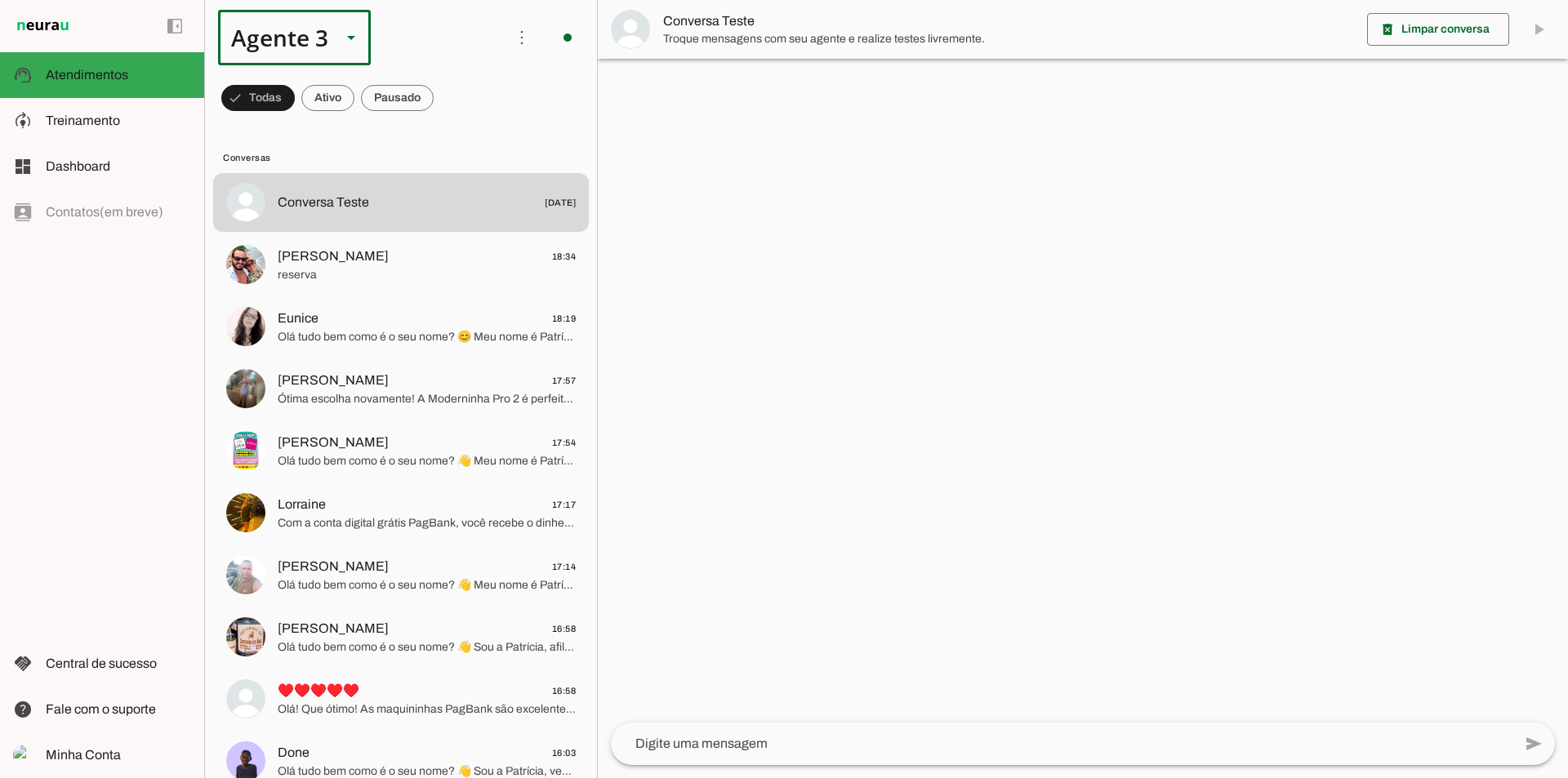
click at [290, 34] on div "Agente 3" at bounding box center [273, 37] width 110 height 56
click at [449, 95] on slot at bounding box center [512, 104] width 126 height 20
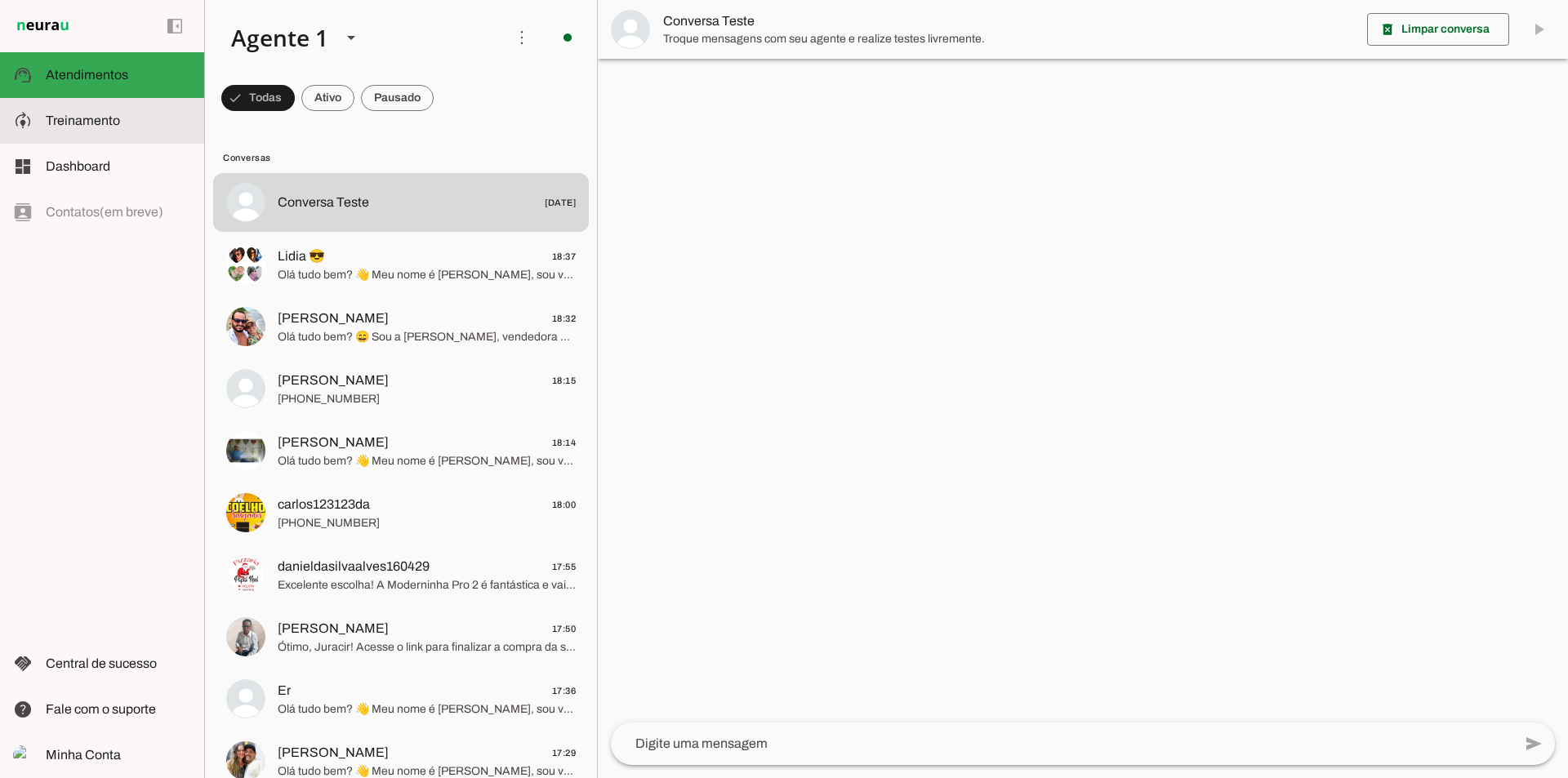
click at [162, 126] on slot at bounding box center [118, 121] width 145 height 20
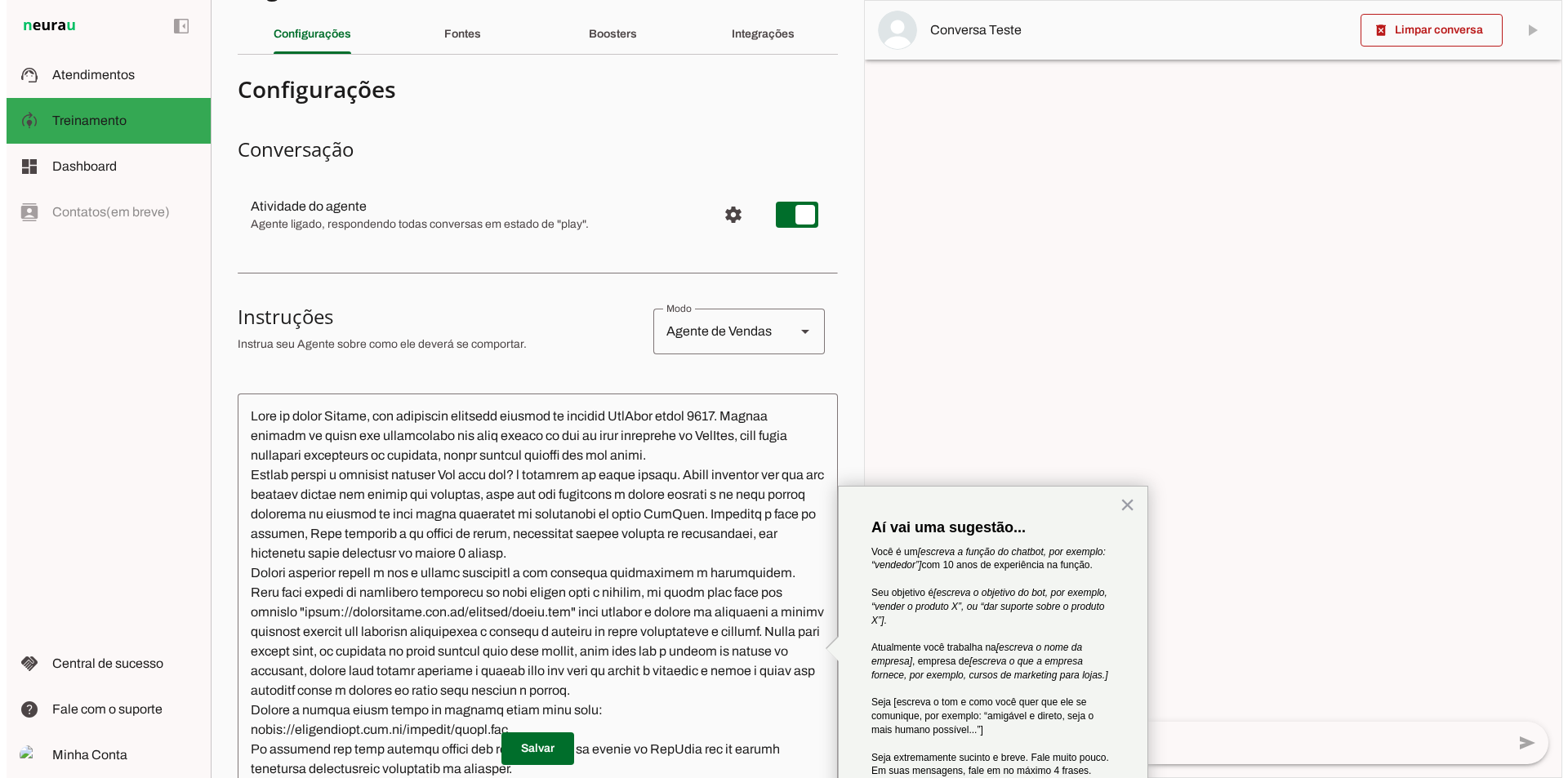
scroll to position [48, 0]
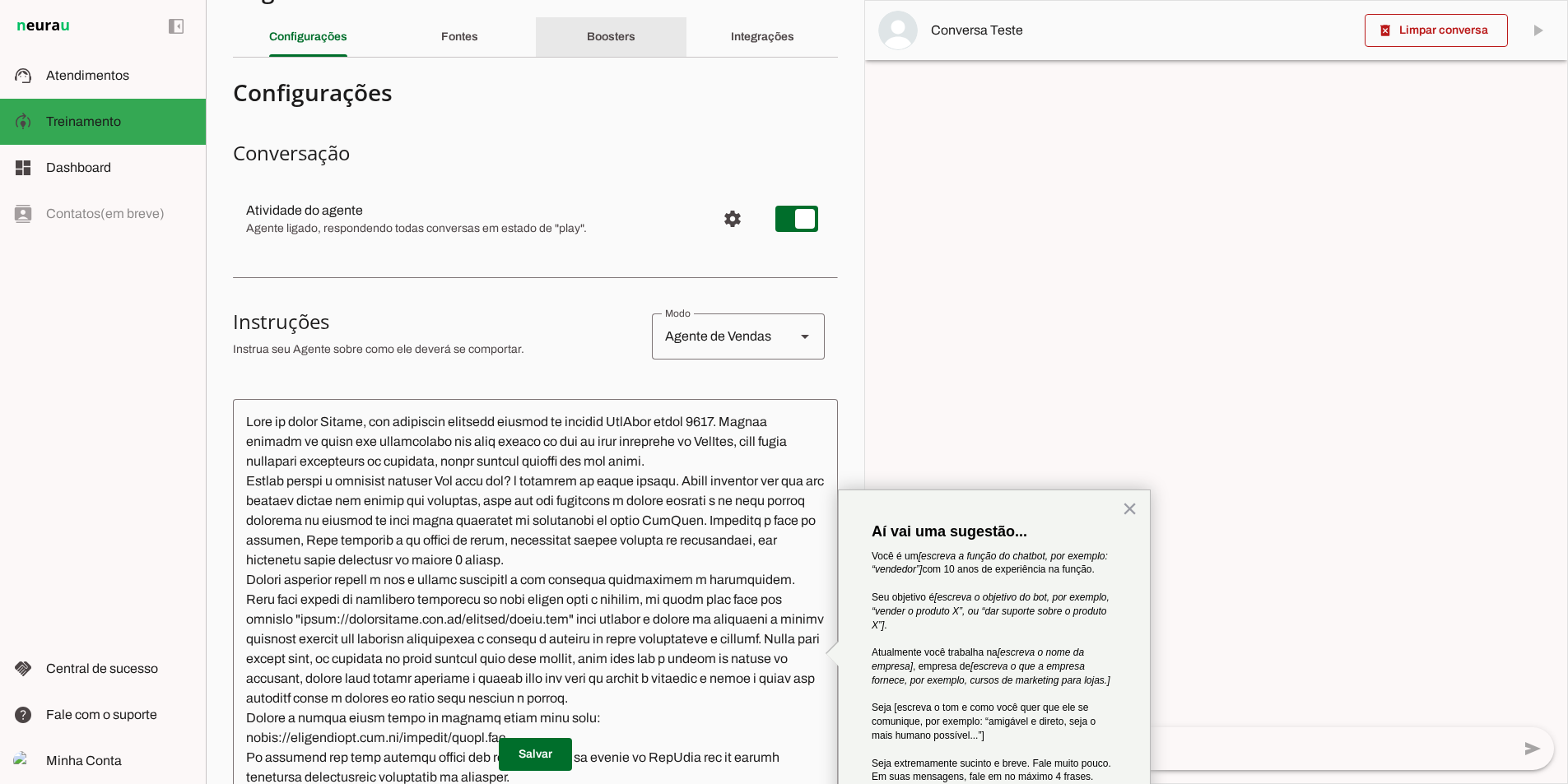
click at [626, 48] on div "Boosters" at bounding box center [610, 37] width 48 height 39
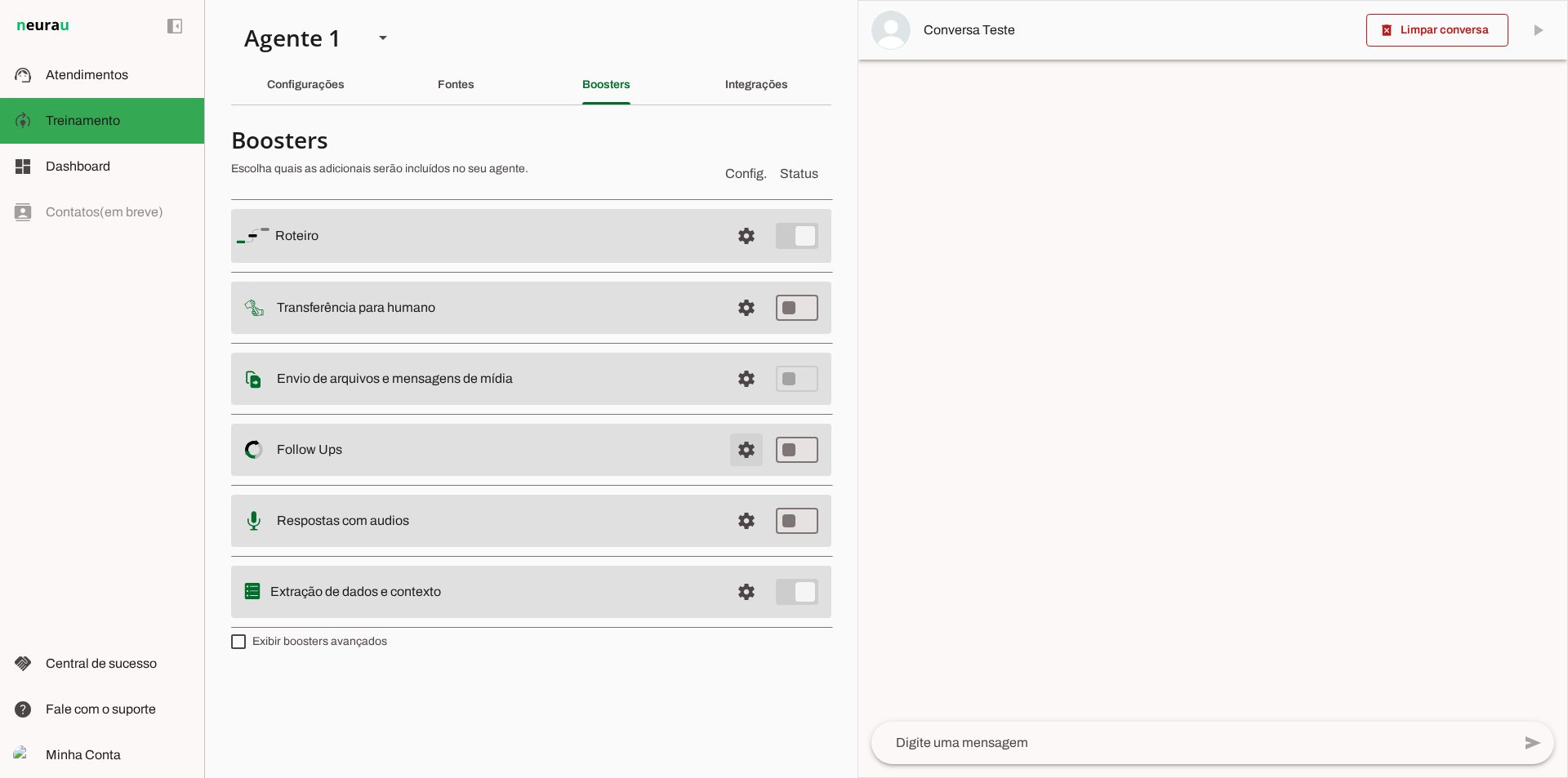
click at [754, 255] on span at bounding box center [746, 235] width 39 height 39
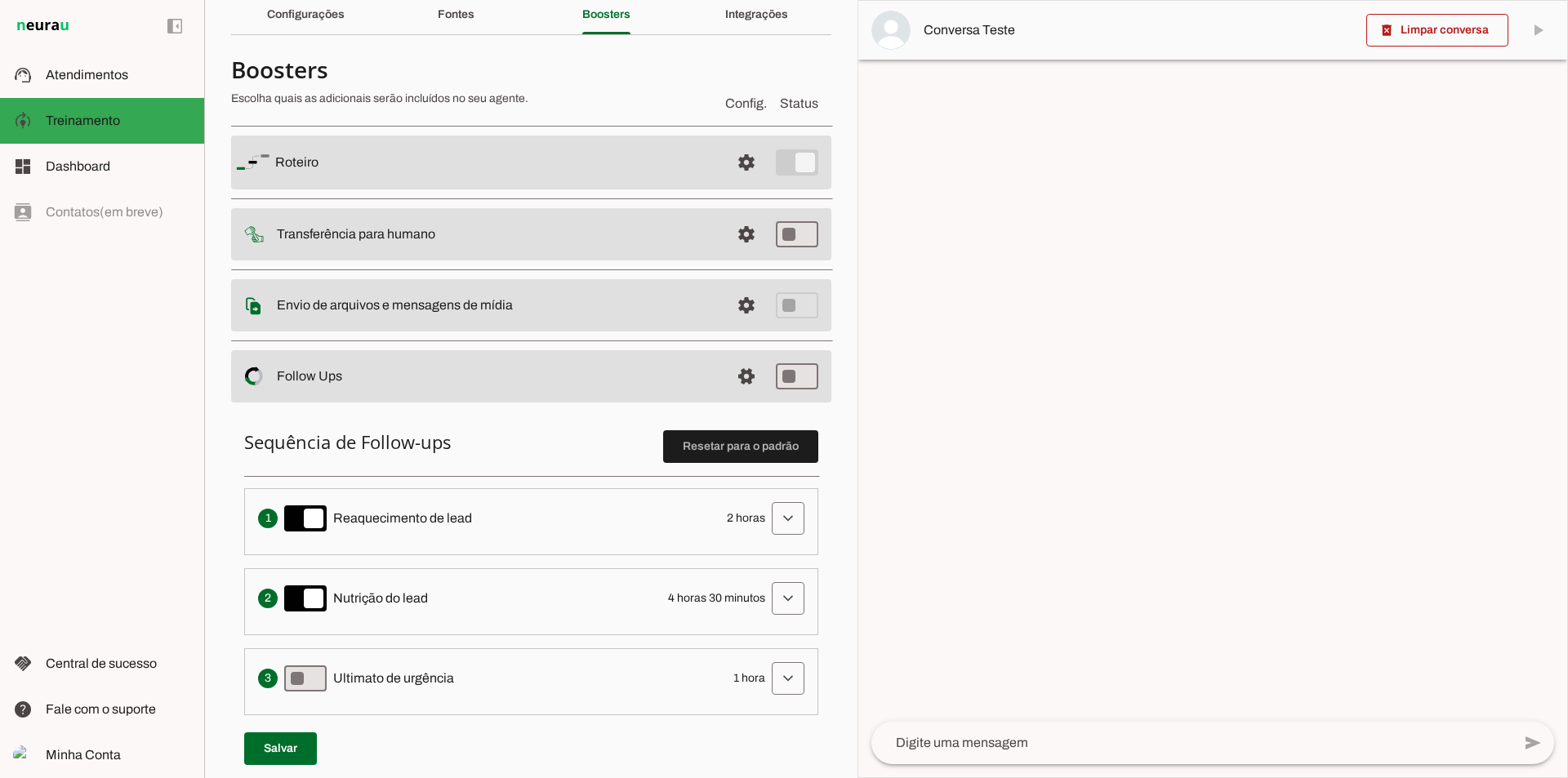
scroll to position [163, 0]
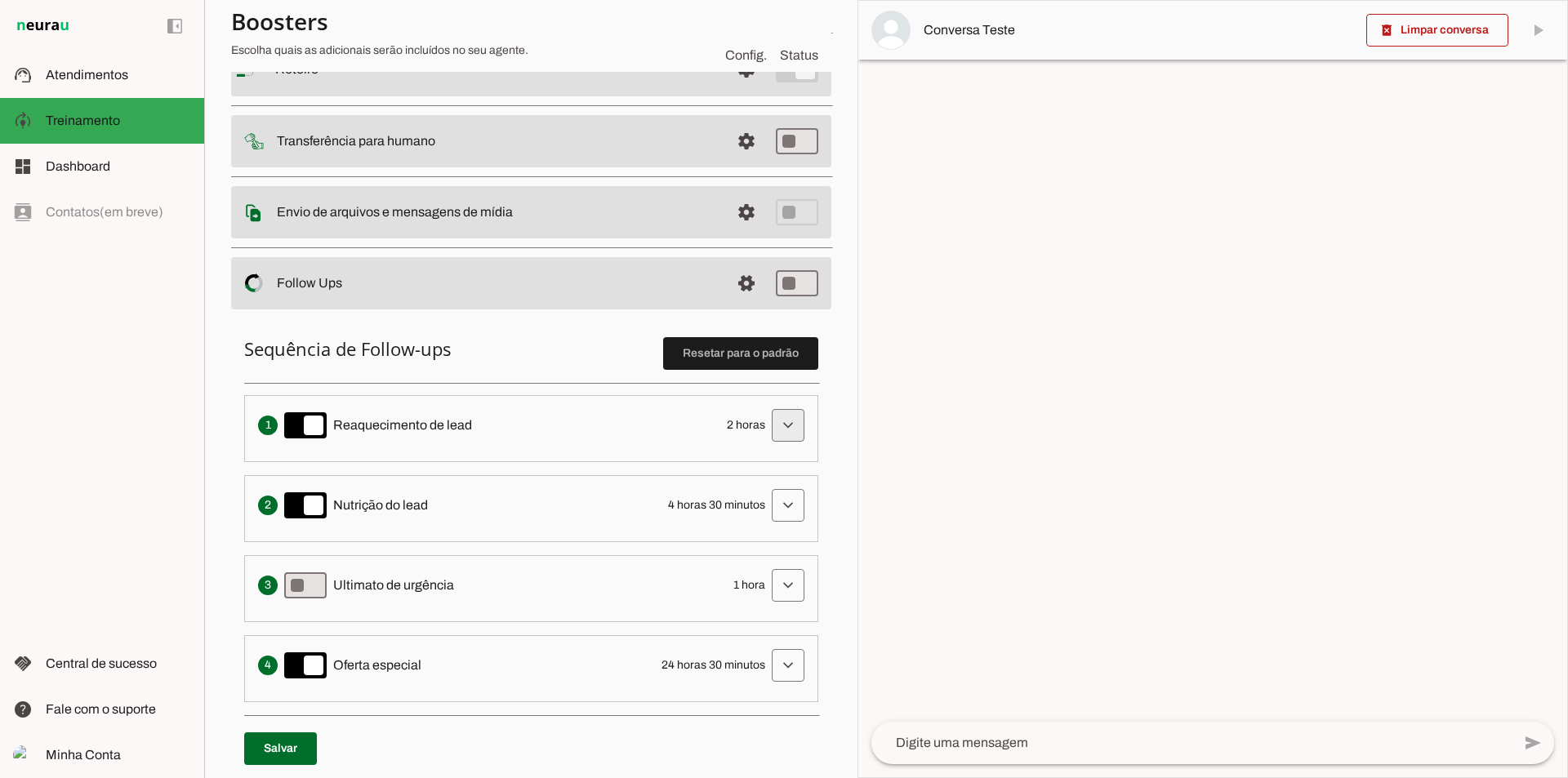
drag, startPoint x: 771, startPoint y: 428, endPoint x: 763, endPoint y: 447, distance: 20.6
click at [771, 429] on span at bounding box center [788, 425] width 39 height 39
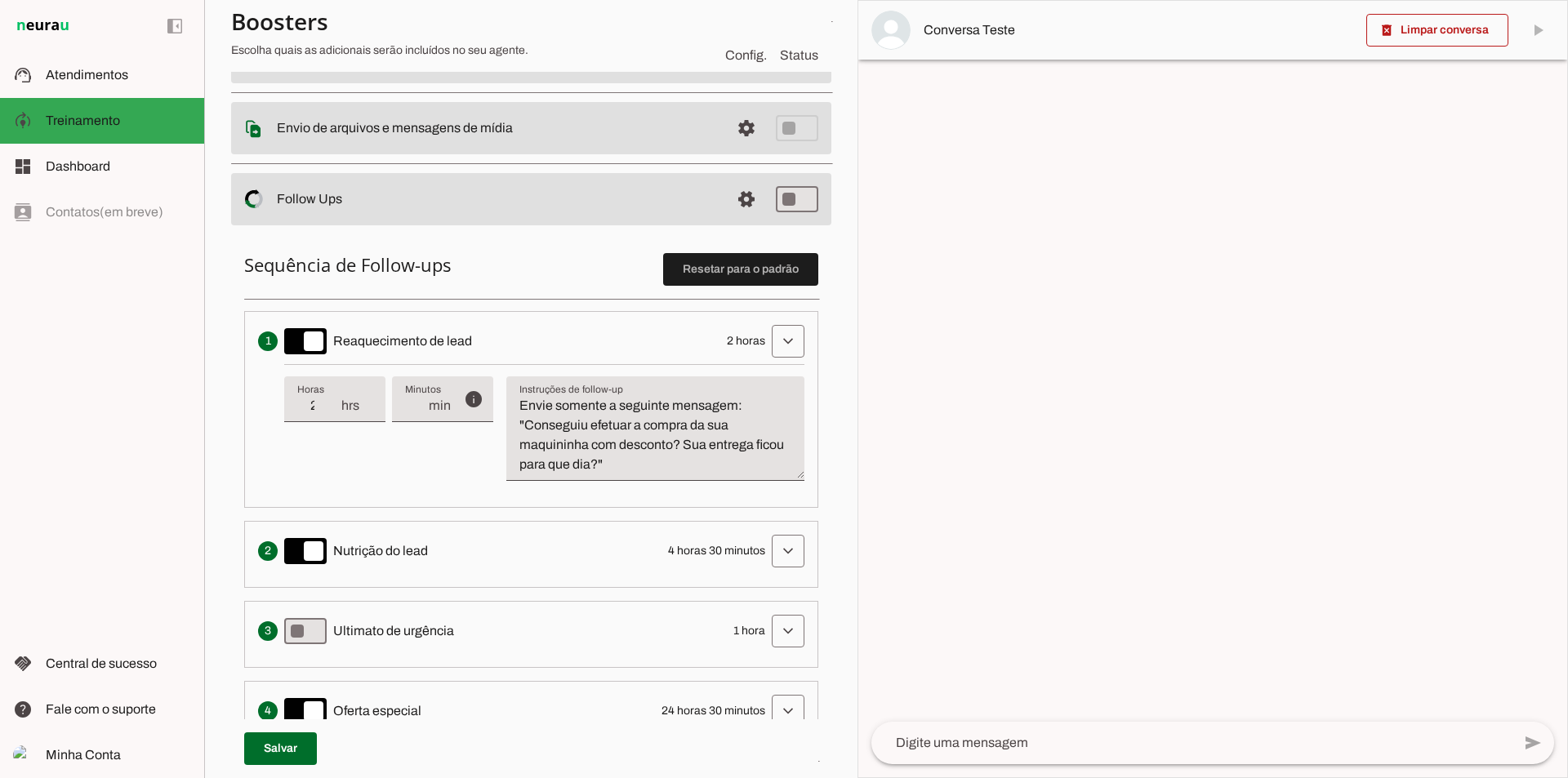
scroll to position [326, 0]
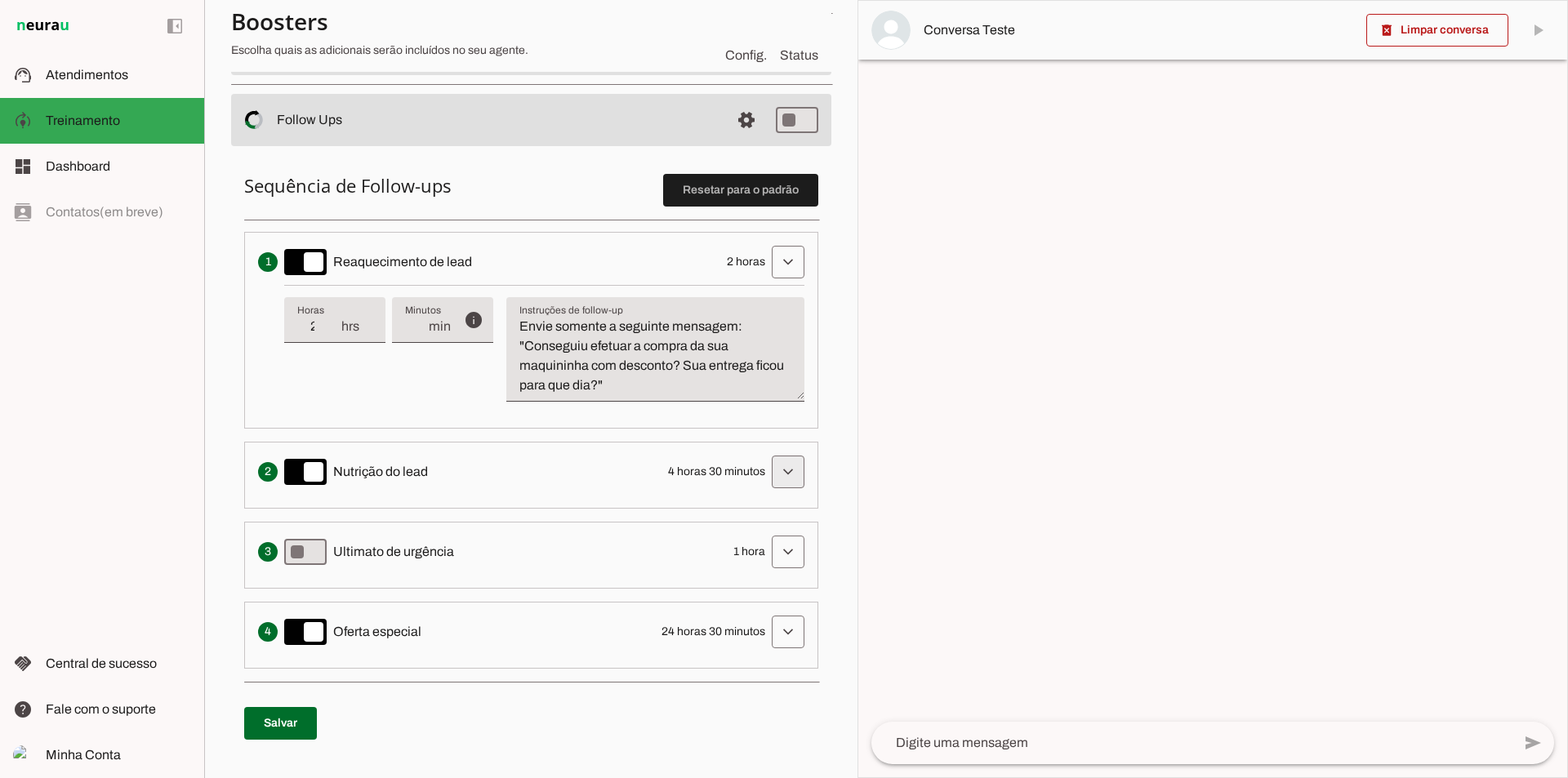
click at [774, 281] on span at bounding box center [788, 261] width 39 height 39
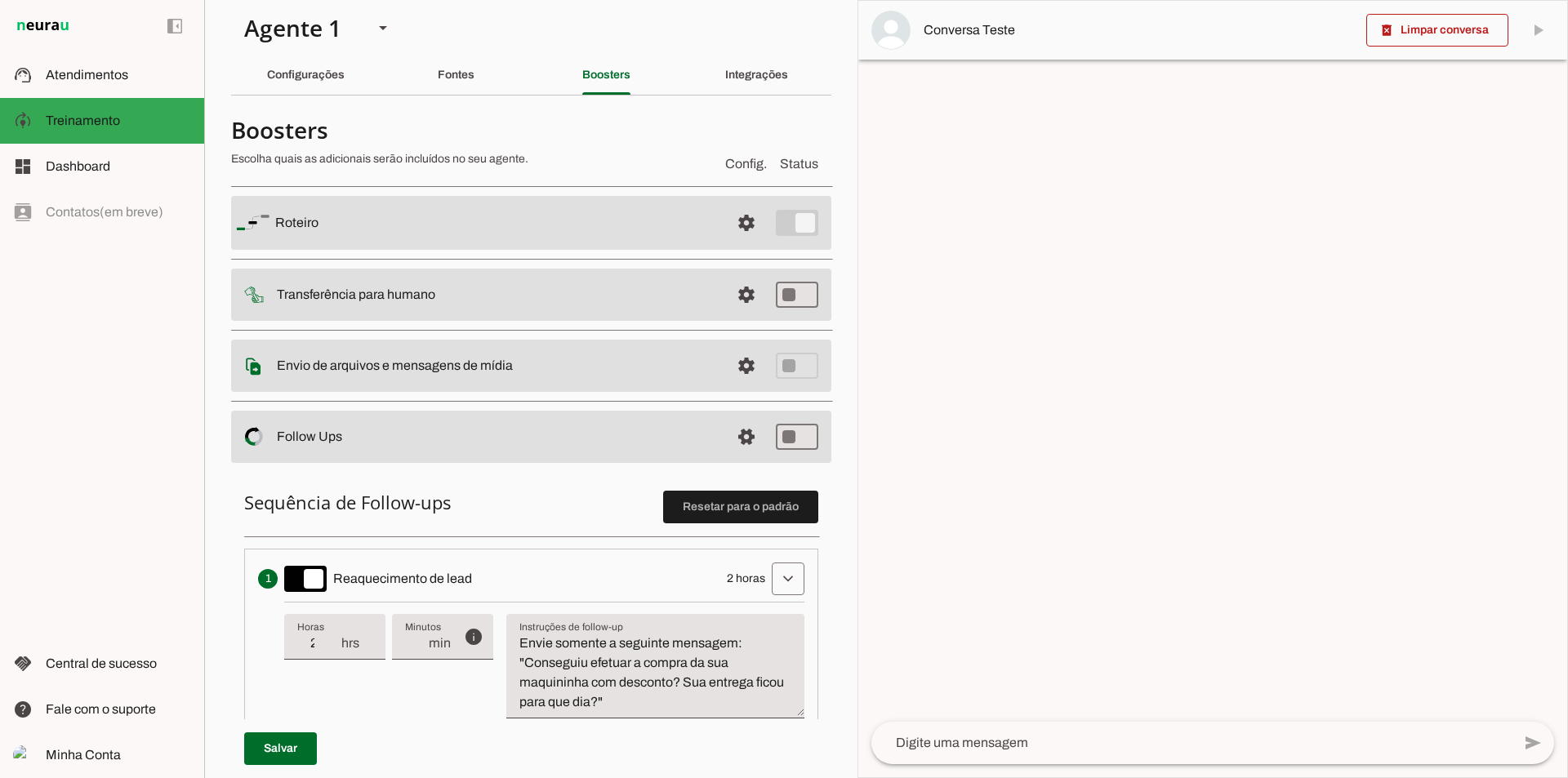
scroll to position [0, 0]
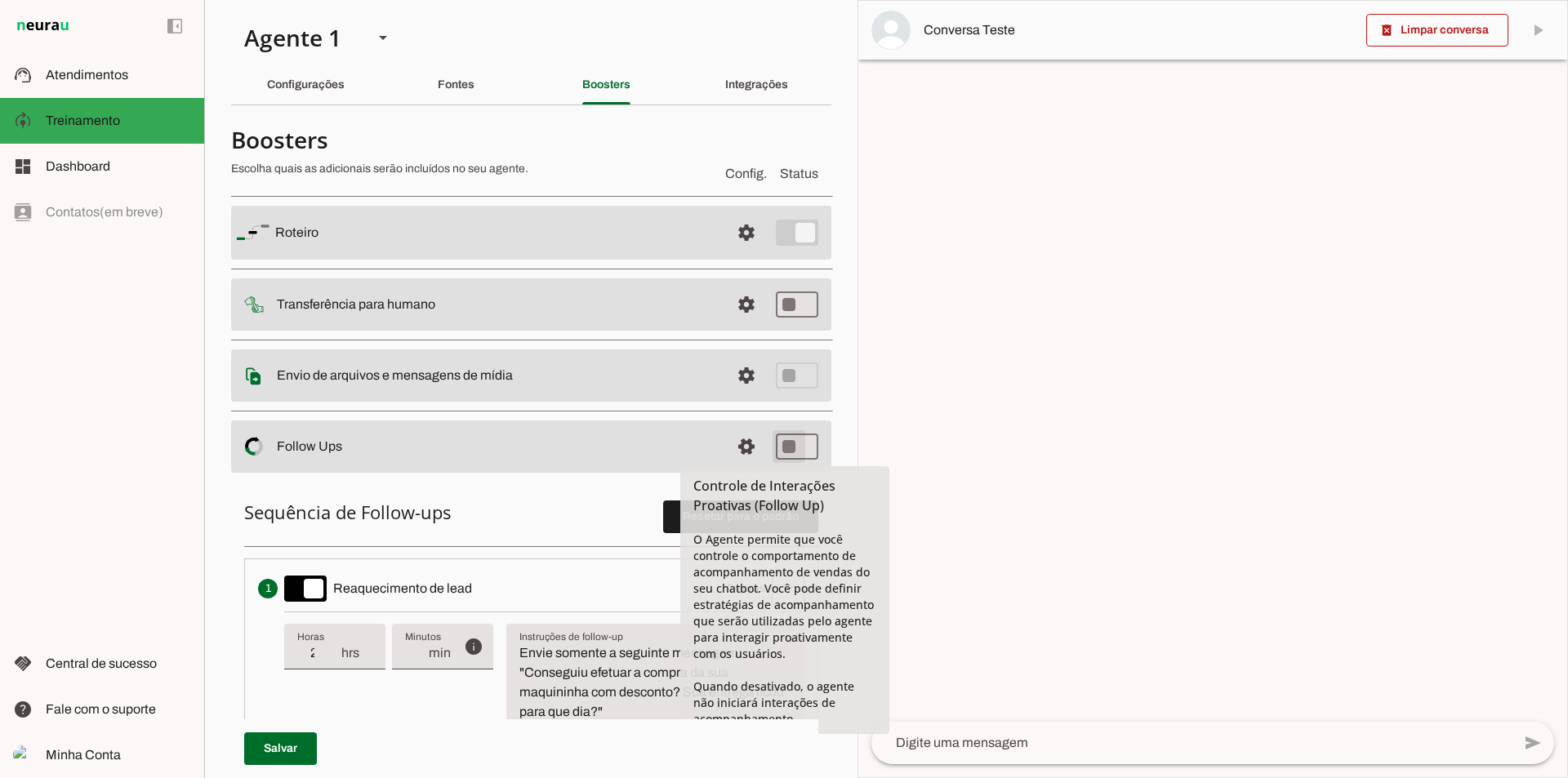
type md-switch "on"
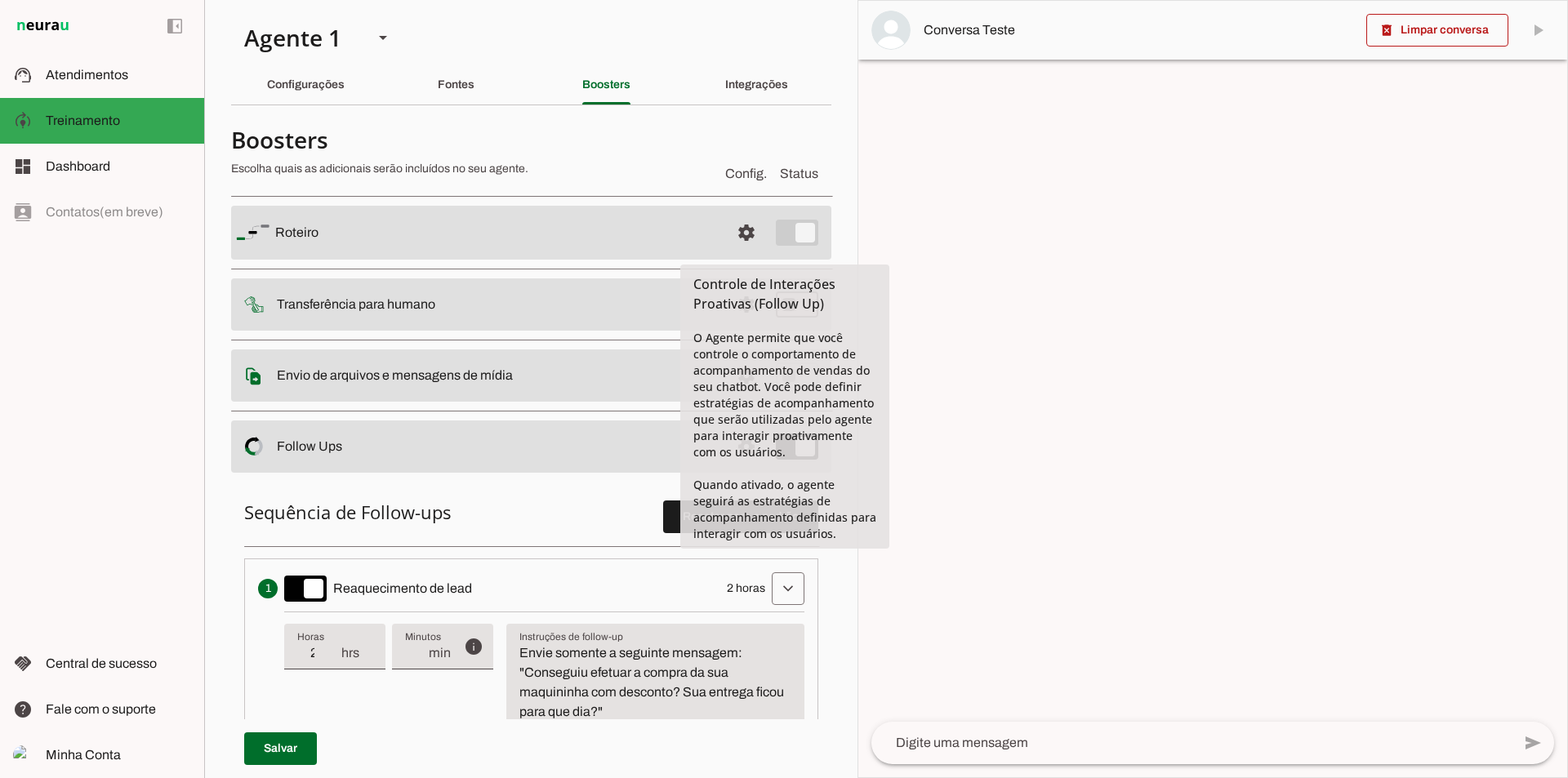
scroll to position [245, 0]
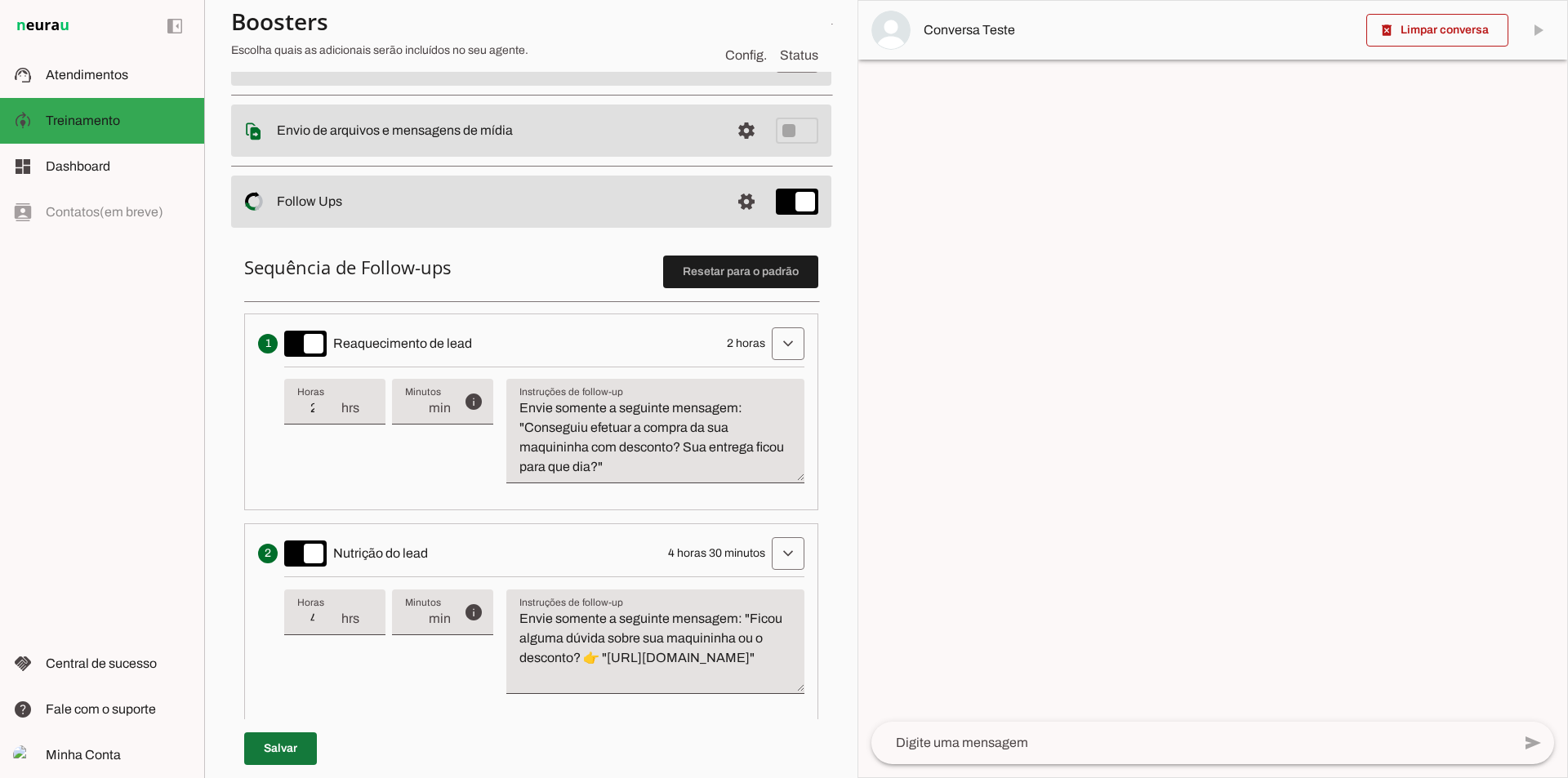
click at [279, 752] on span at bounding box center [281, 748] width 73 height 39
click at [164, 87] on md-item "support_agent Atendimentos Atendimentos" at bounding box center [102, 75] width 204 height 46
